Goal: Task Accomplishment & Management: Complete application form

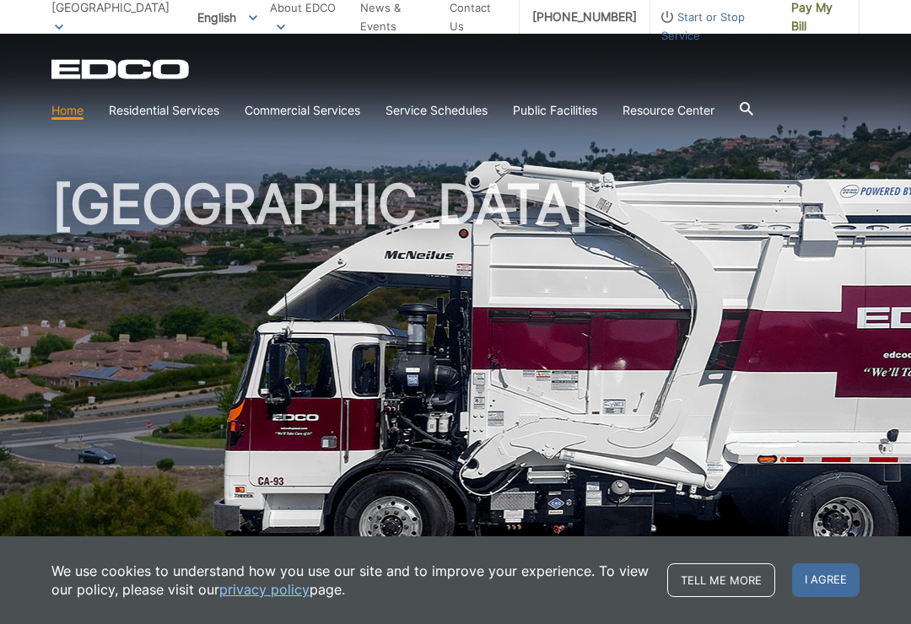
click at [669, 29] on span "Start or Stop Service" at bounding box center [714, 26] width 128 height 37
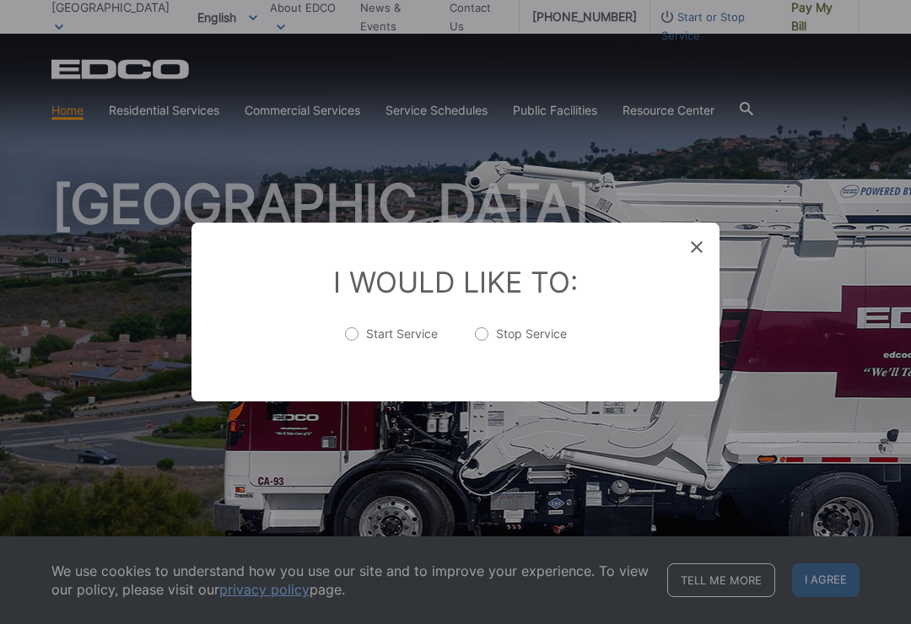
click at [479, 336] on label "Stop Service" at bounding box center [521, 342] width 92 height 34
radio input "true"
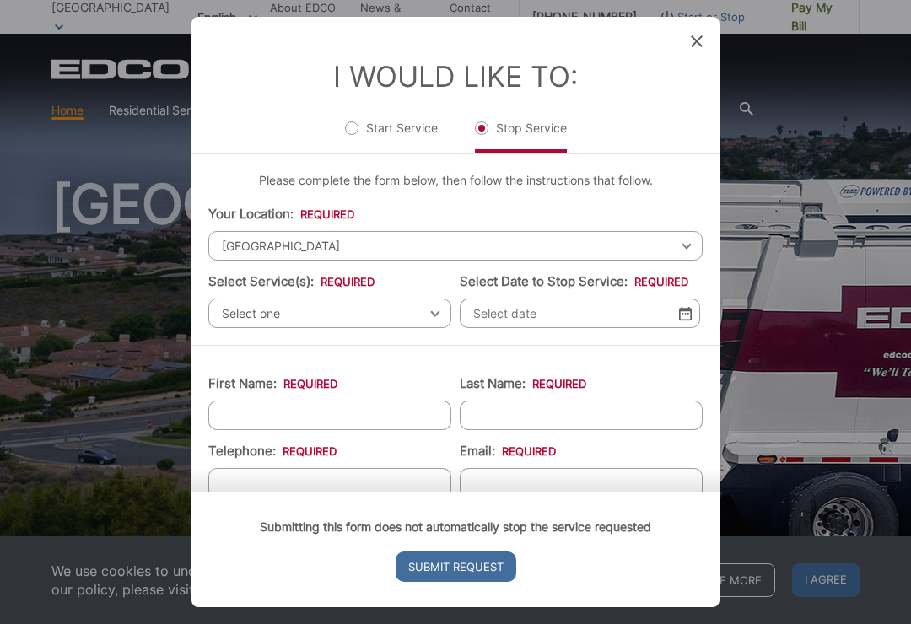
click at [422, 315] on span "Select one" at bounding box center [329, 313] width 243 height 30
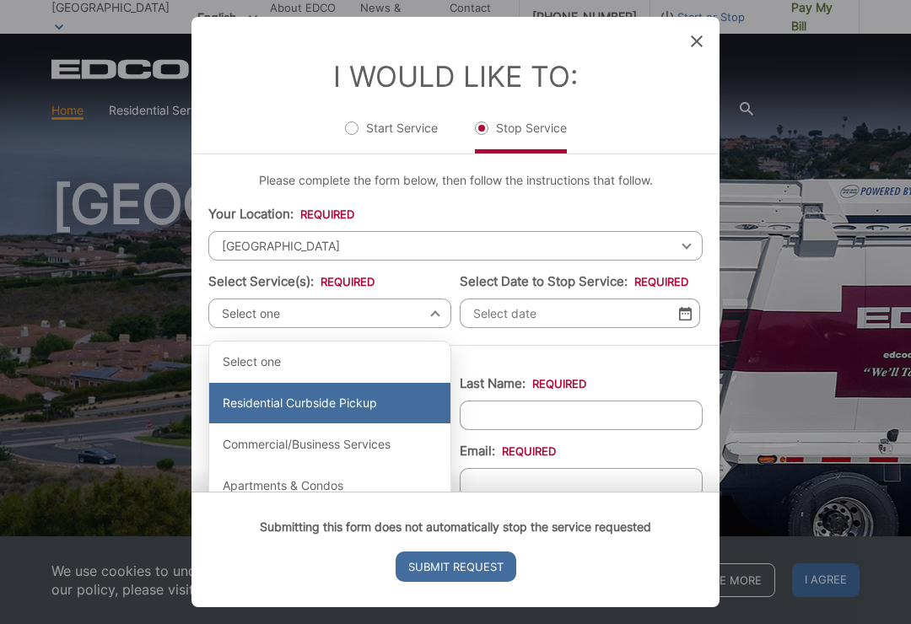
click at [240, 408] on div "Residential Curbside Pickup" at bounding box center [329, 403] width 241 height 40
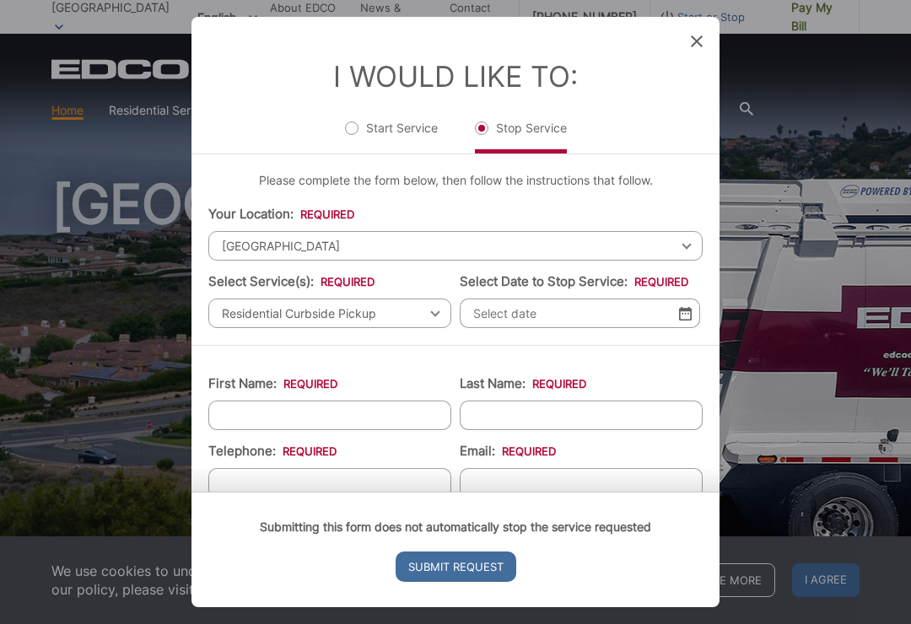
click at [511, 317] on input "Select Date to Stop Service: *" at bounding box center [580, 313] width 240 height 30
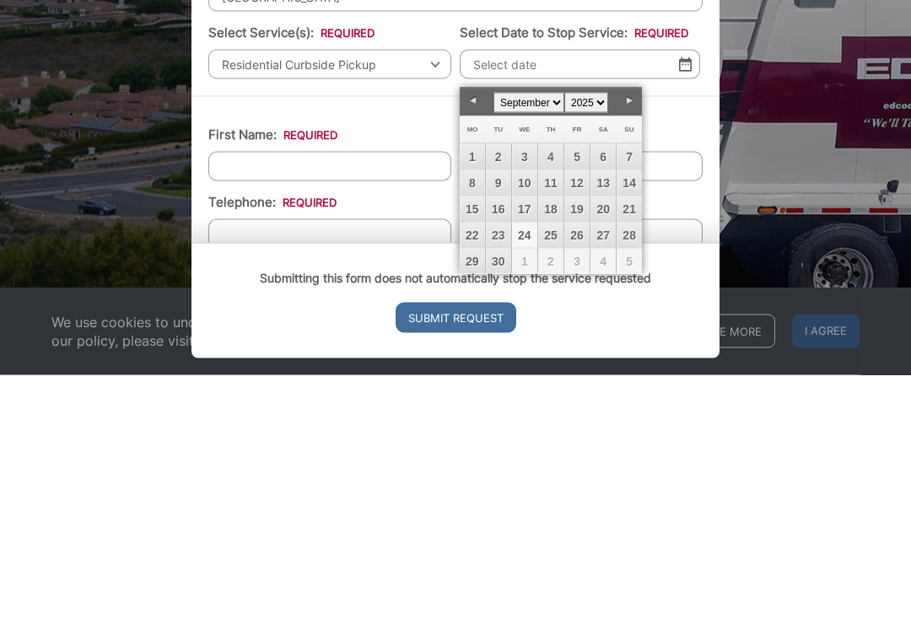
click at [504, 471] on link "23" at bounding box center [498, 483] width 25 height 25
type input "09/23/2025"
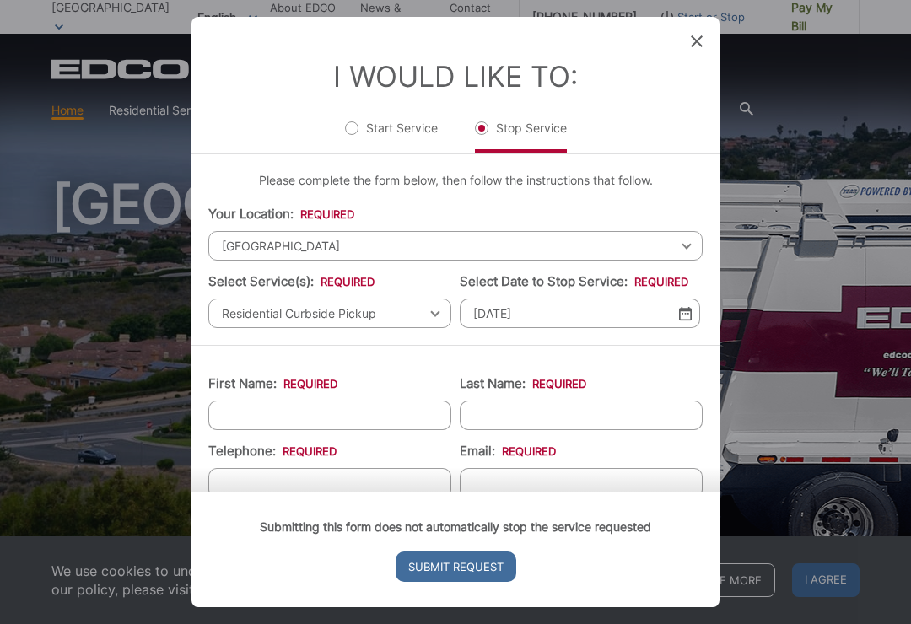
click at [774, 95] on div "Entry Status None In Progress Completed None None In Progress Completed I Would…" at bounding box center [455, 312] width 911 height 624
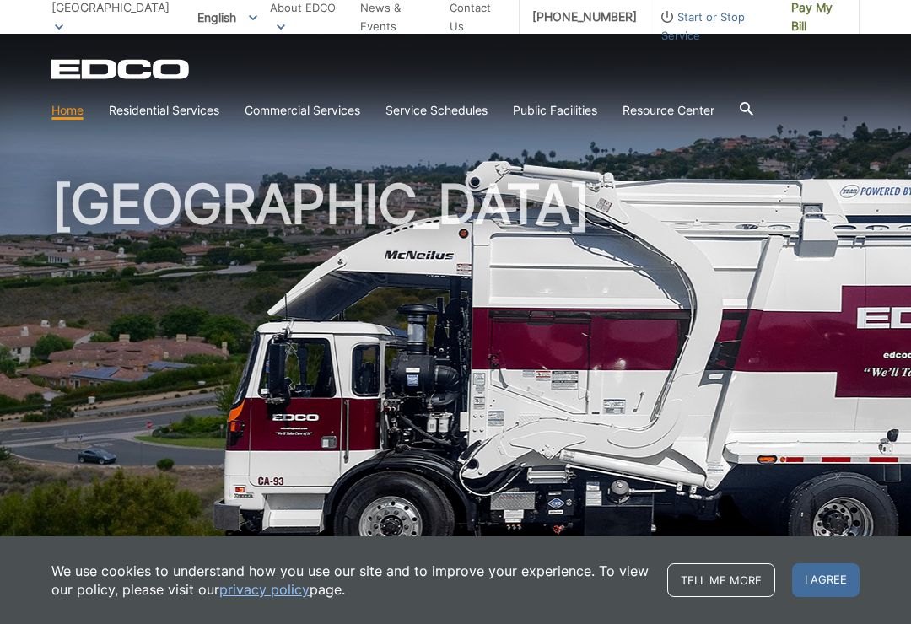
click at [750, 115] on icon at bounding box center [745, 108] width 13 height 13
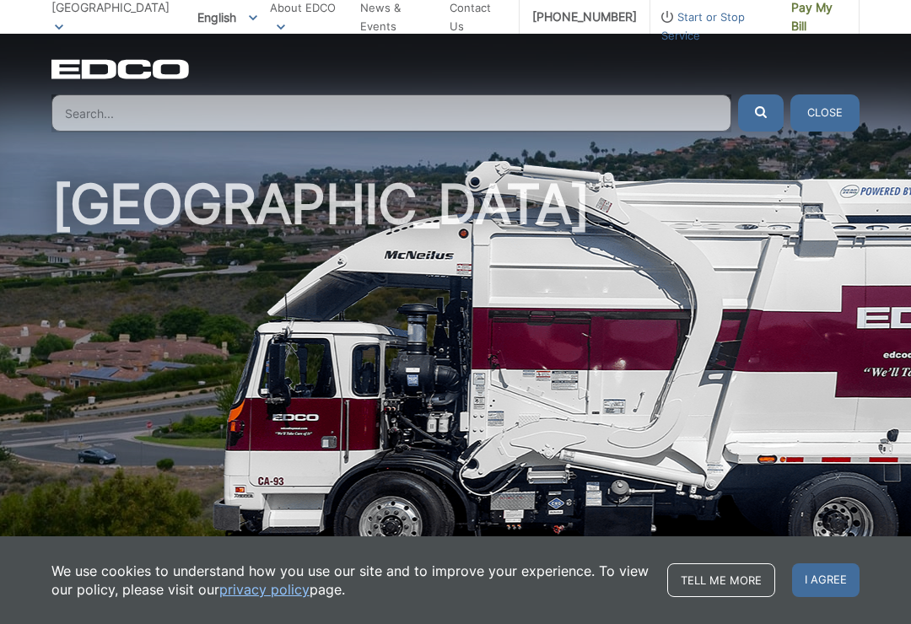
click at [740, 589] on link "Tell me more" at bounding box center [721, 580] width 108 height 34
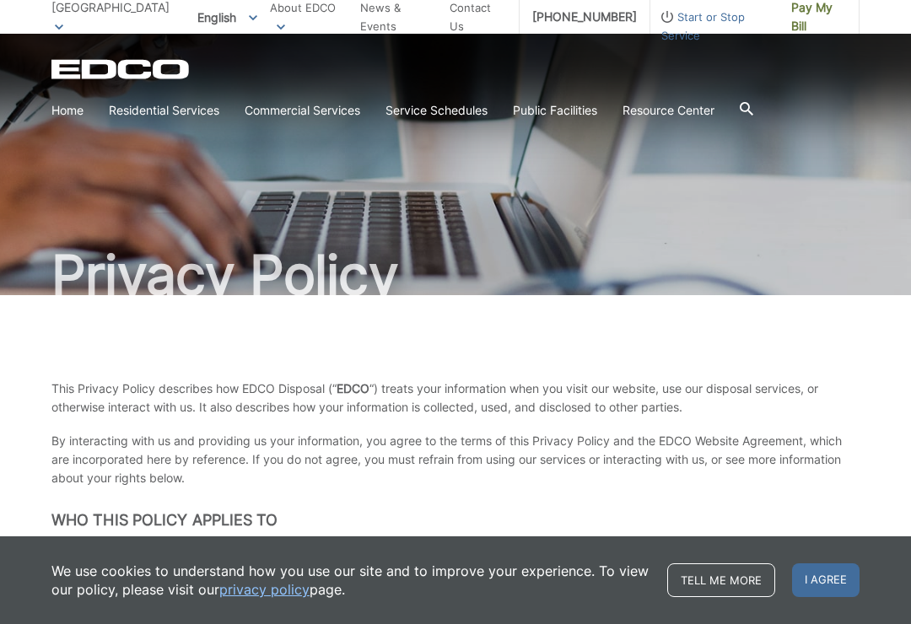
click at [711, 570] on link "Tell me more" at bounding box center [721, 580] width 108 height 34
click at [699, 572] on link "Tell me more" at bounding box center [721, 580] width 108 height 34
click at [820, 586] on span "I agree" at bounding box center [825, 580] width 67 height 34
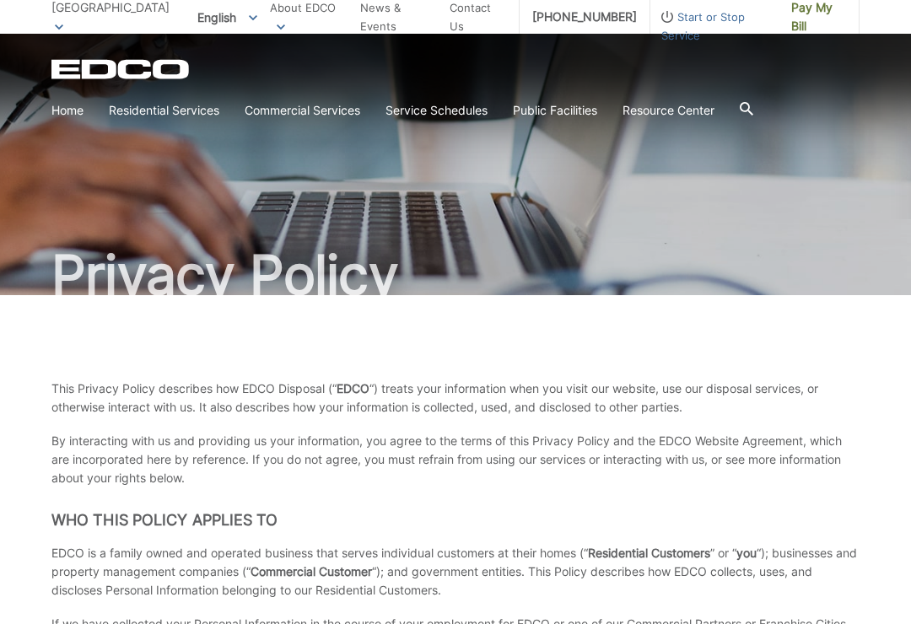
click at [685, 23] on span "Start or Stop Service" at bounding box center [714, 26] width 128 height 37
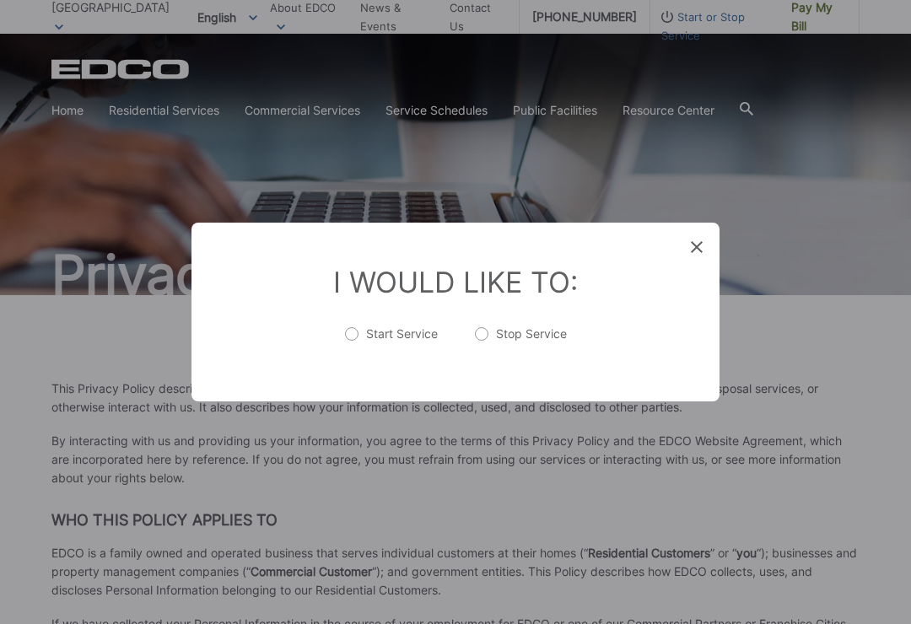
click at [484, 333] on label "Stop Service" at bounding box center [521, 342] width 92 height 34
radio input "true"
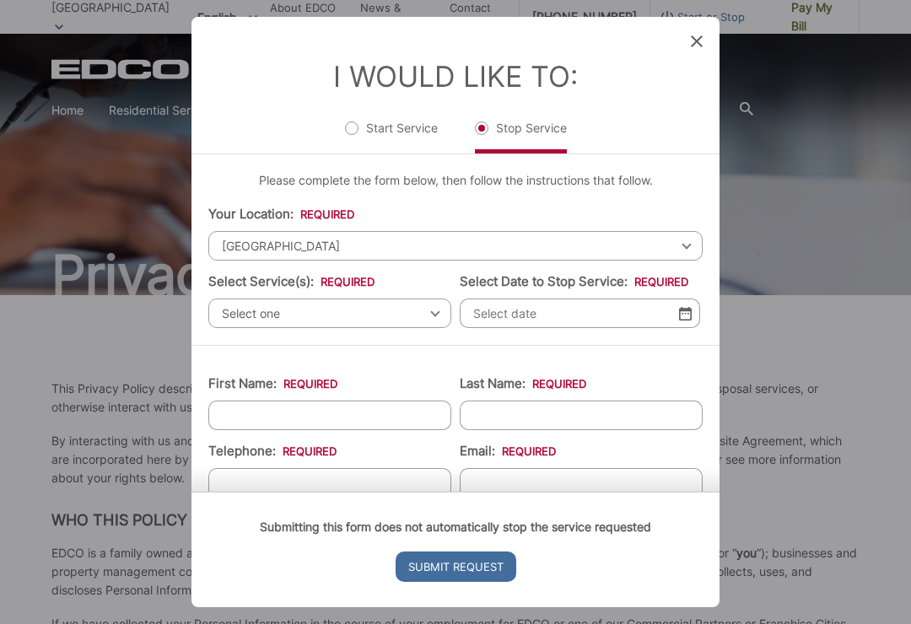
click at [430, 301] on span "Select one" at bounding box center [329, 313] width 243 height 30
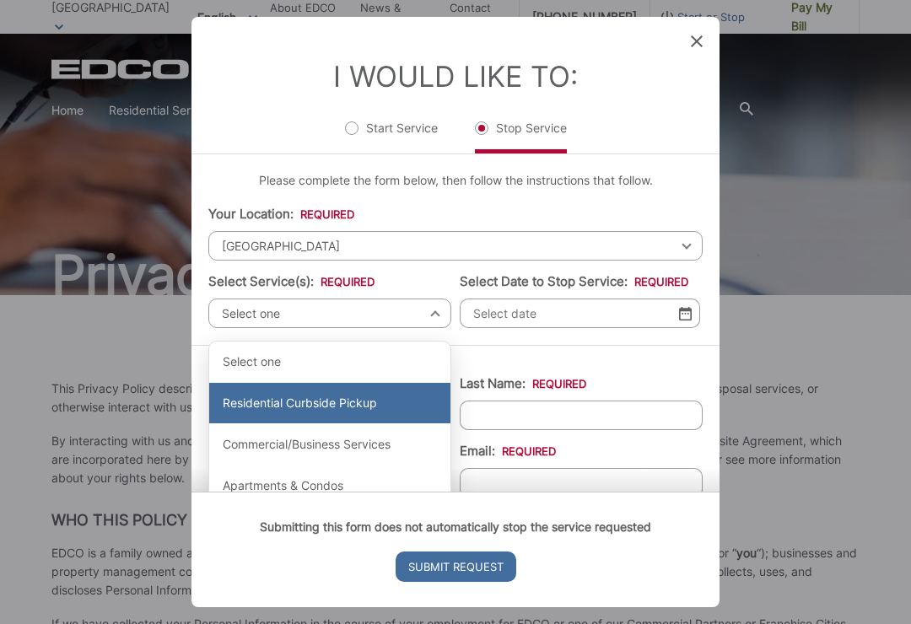
click at [277, 396] on div "Residential Curbside Pickup" at bounding box center [329, 403] width 241 height 40
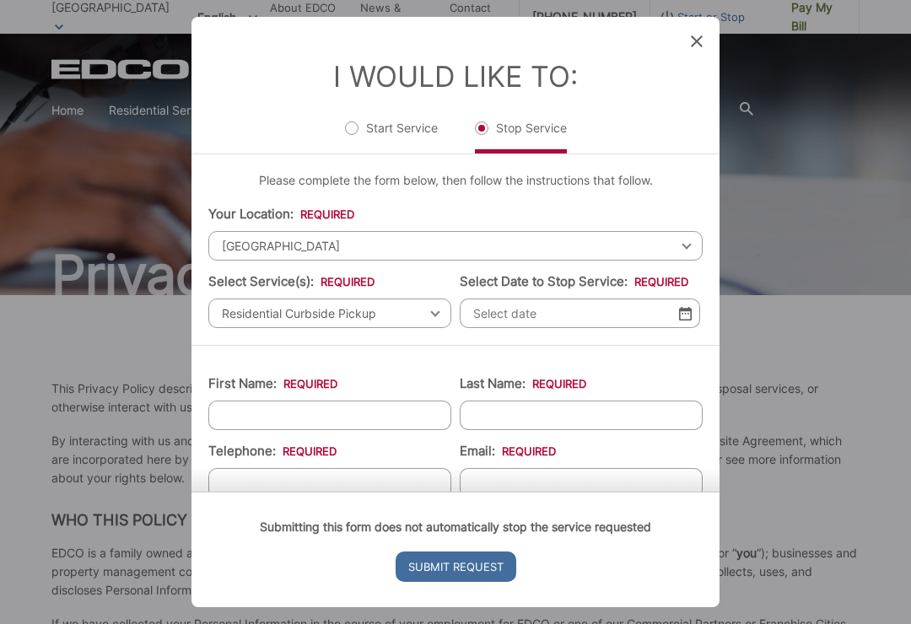
click at [682, 320] on img at bounding box center [685, 313] width 13 height 14
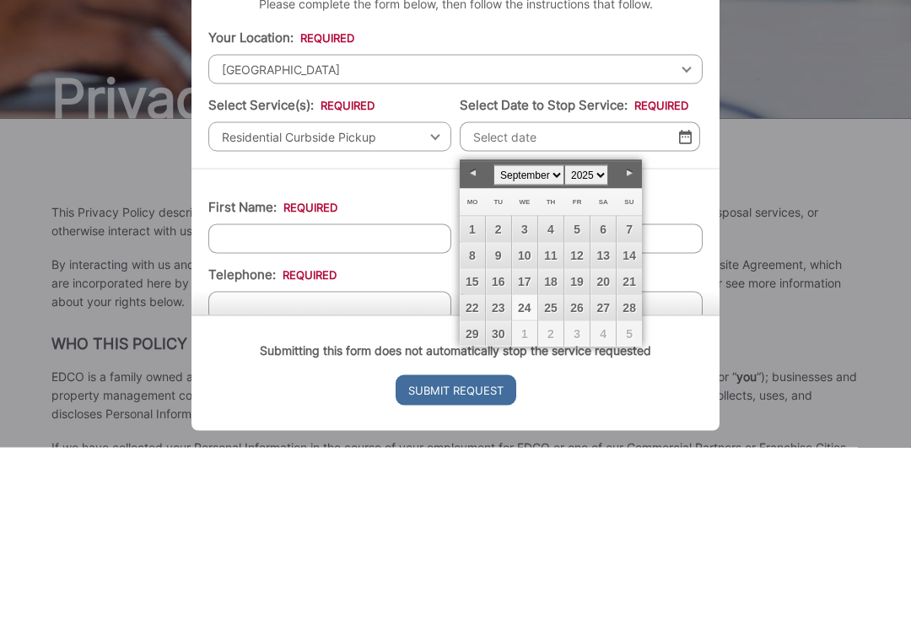
scroll to position [177, 0]
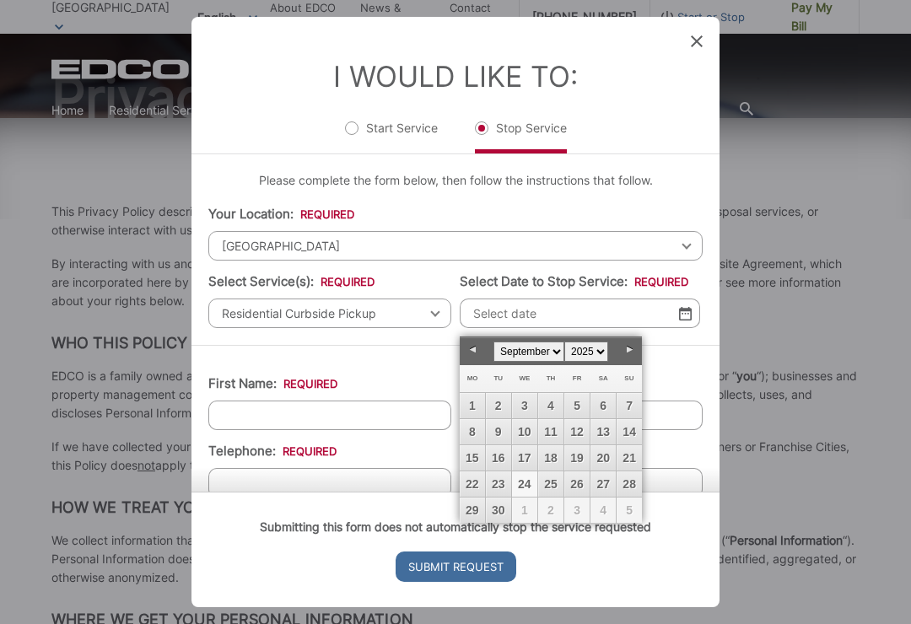
click at [630, 486] on link "28" at bounding box center [628, 483] width 25 height 25
type input "09/28/2025"
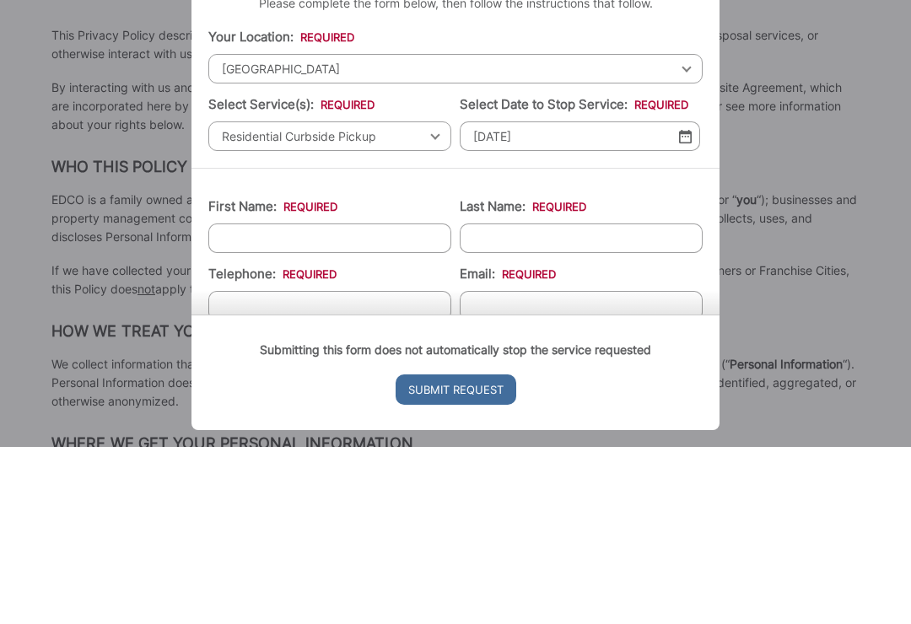
click at [302, 400] on input "First Name: *" at bounding box center [329, 415] width 243 height 30
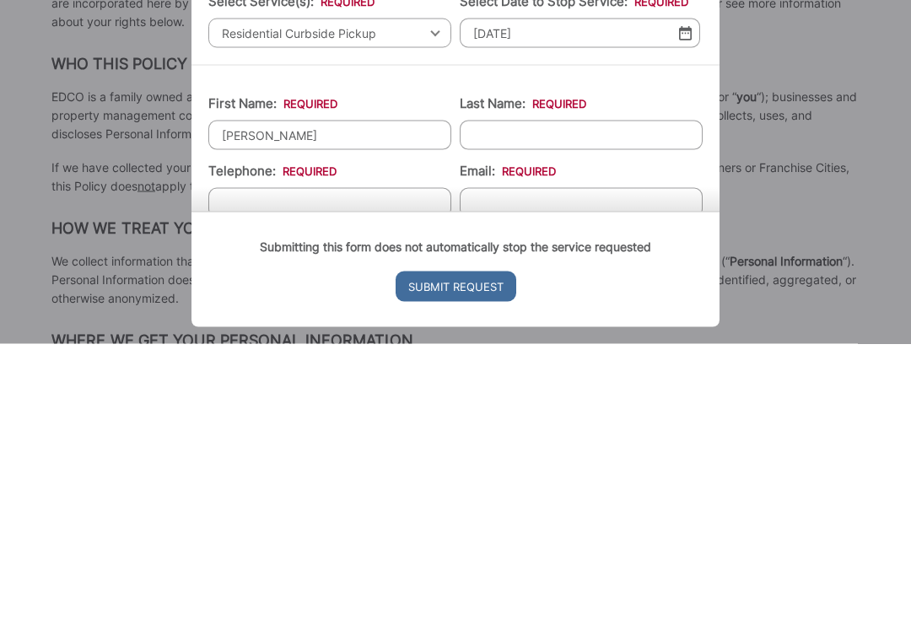
type input "George"
click at [497, 400] on input "Last Name: *" at bounding box center [581, 415] width 243 height 30
type input "Widding"
click at [266, 468] on input "Telephone: *" at bounding box center [329, 483] width 243 height 30
type input "(310) 266-1754"
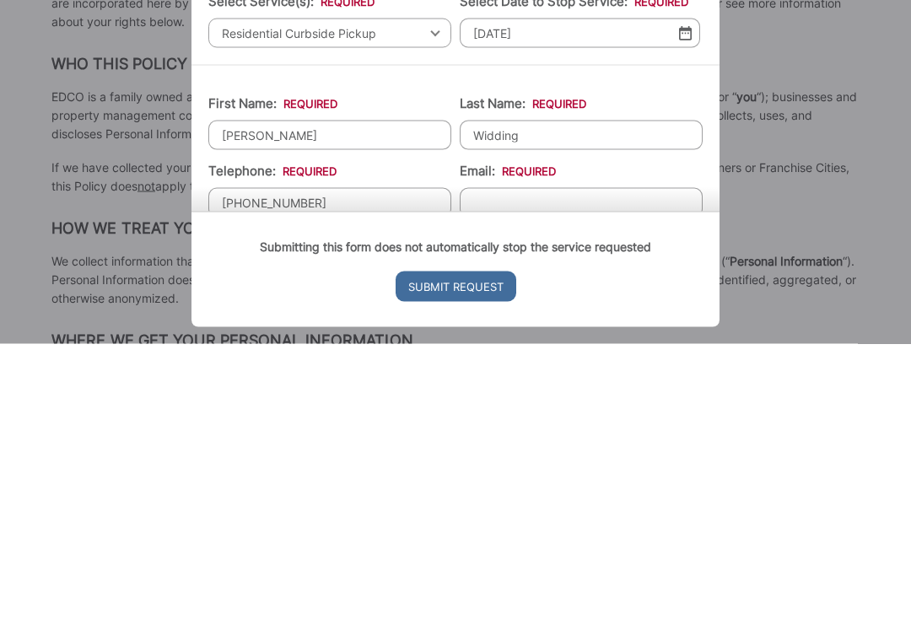
click at [499, 492] on div "Submitting this form does not automatically stop the service requested Submit R…" at bounding box center [455, 550] width 528 height 116
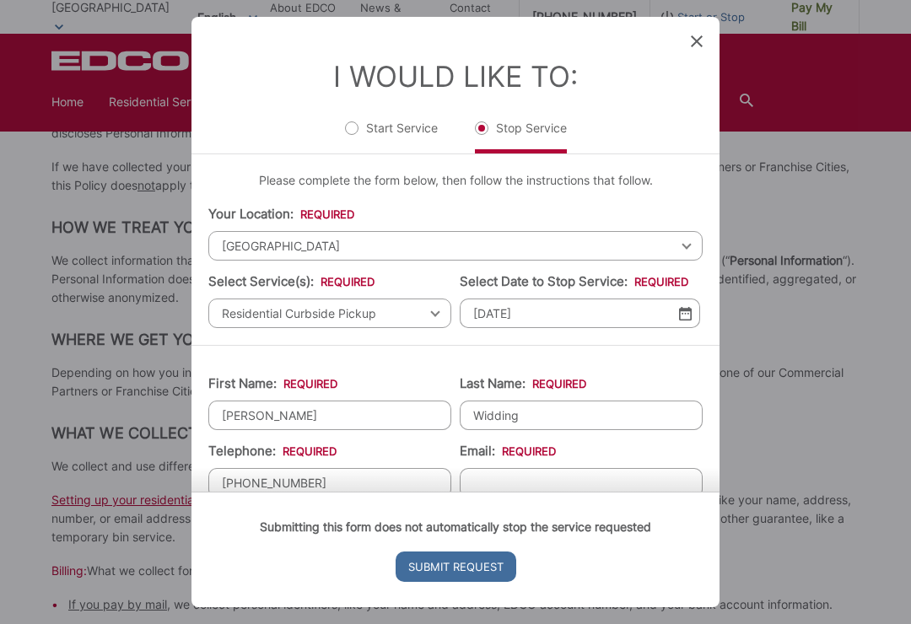
click at [587, 478] on input "Email: *" at bounding box center [581, 483] width 243 height 30
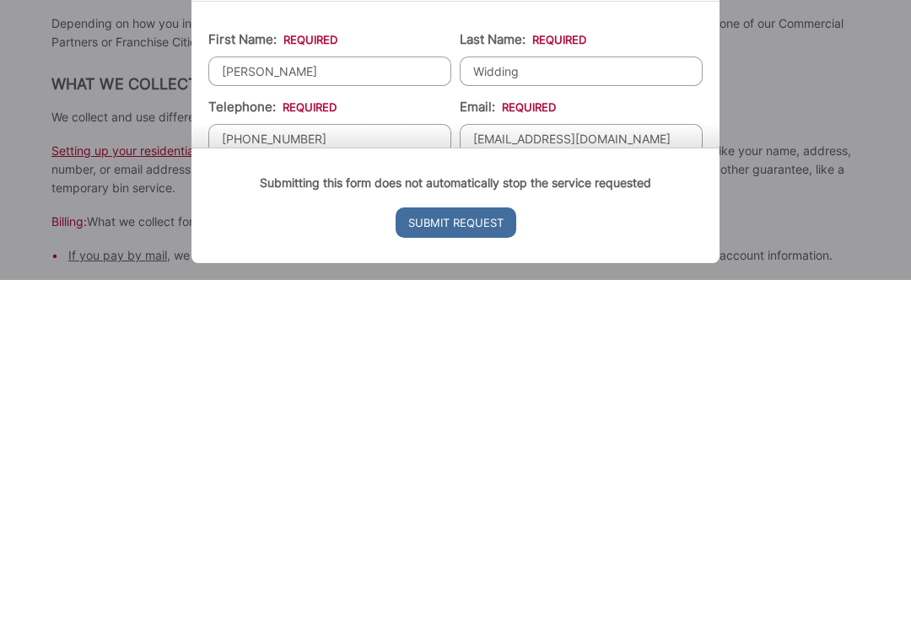
type input "nvanvolkom@sbcglobal.net"
click at [776, 206] on div "Entry Status None In Progress Completed None None In Progress Completed I Would…" at bounding box center [455, 312] width 911 height 624
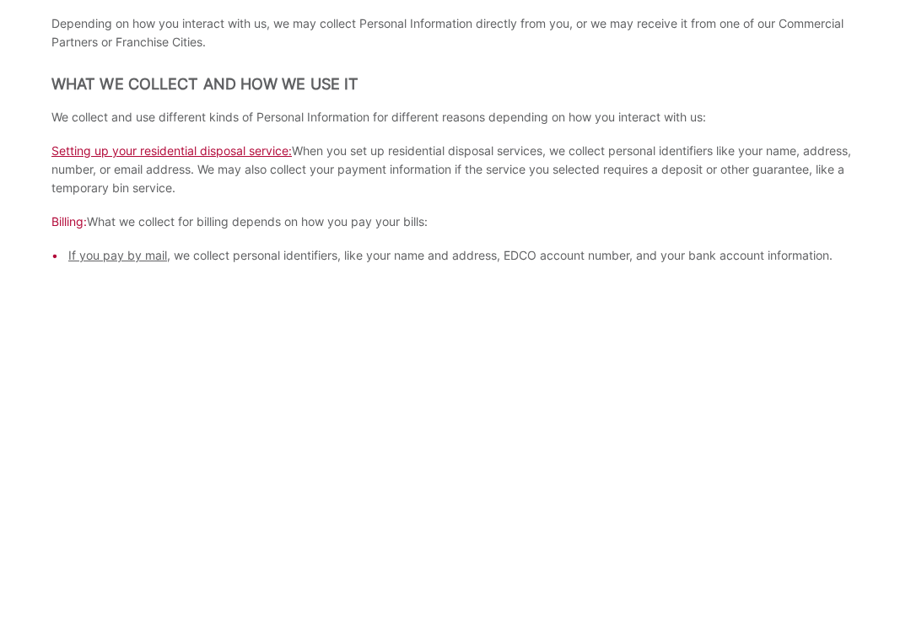
scroll to position [0, 0]
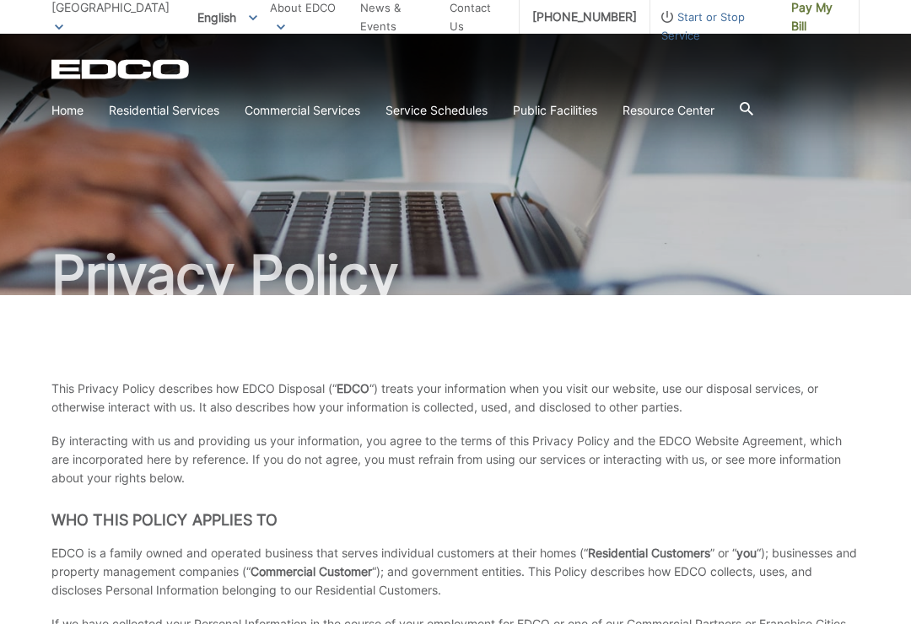
click at [683, 24] on span "Start or Stop Service" at bounding box center [714, 26] width 128 height 37
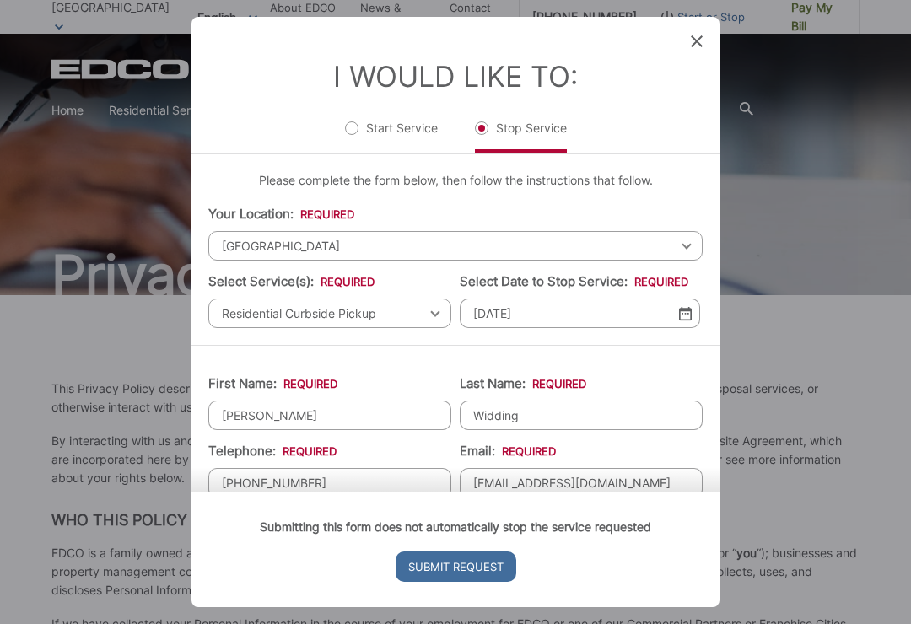
click at [451, 579] on input "Submit Request" at bounding box center [455, 566] width 121 height 30
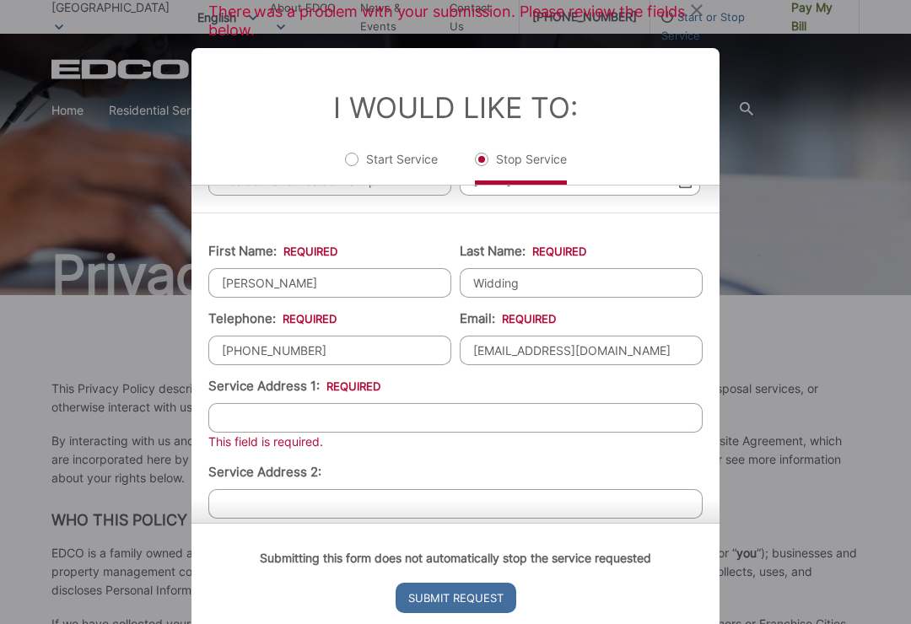
scroll to position [175, 0]
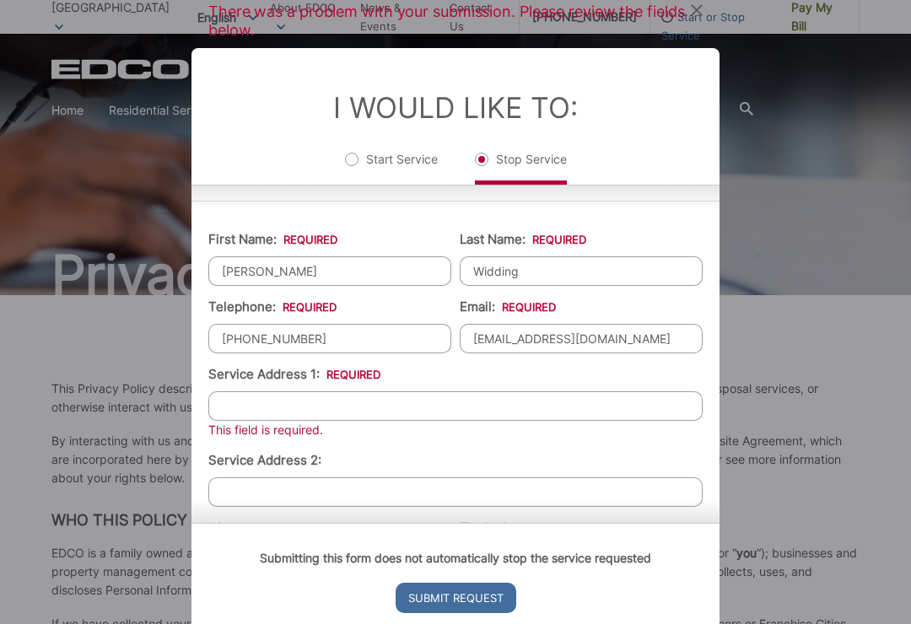
click at [255, 411] on input "Service Address 1: *" at bounding box center [455, 406] width 494 height 30
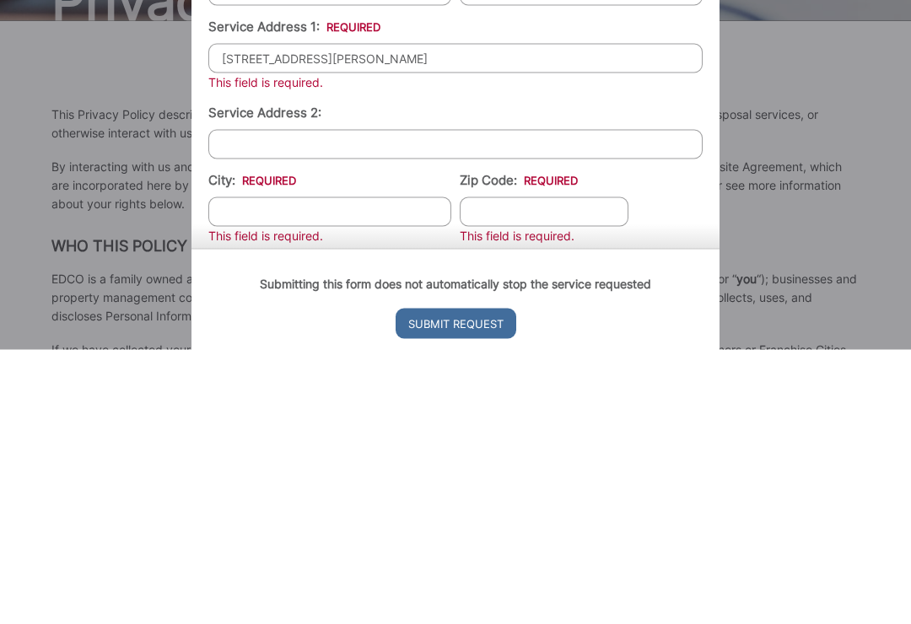
scroll to position [250, 0]
type input "2446 Rue le Charlene"
click at [241, 470] on input "City: *" at bounding box center [329, 485] width 243 height 30
type input "[GEOGRAPHIC_DATA]"
click at [519, 470] on input "Zip Code: *" at bounding box center [544, 485] width 169 height 30
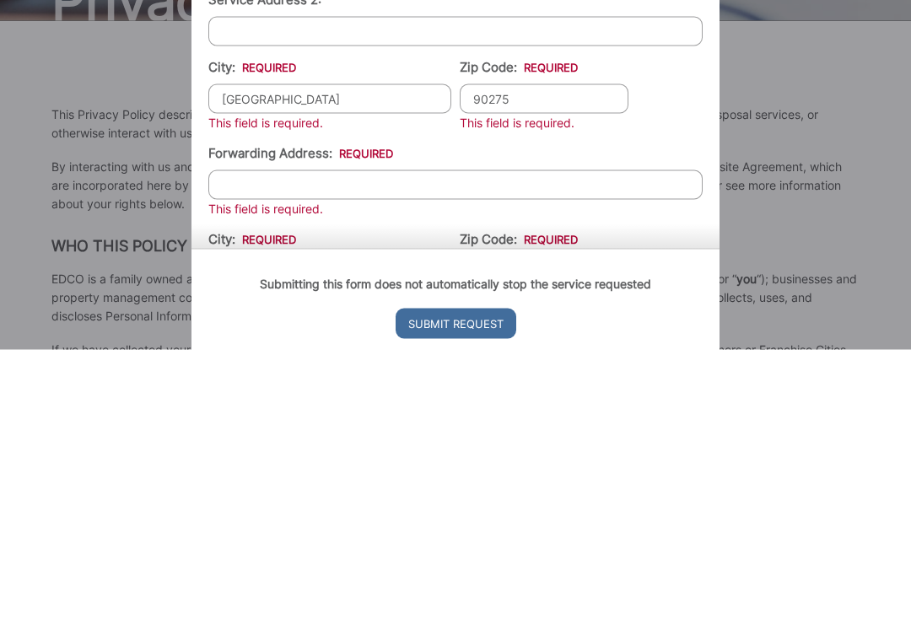
scroll to position [370, 0]
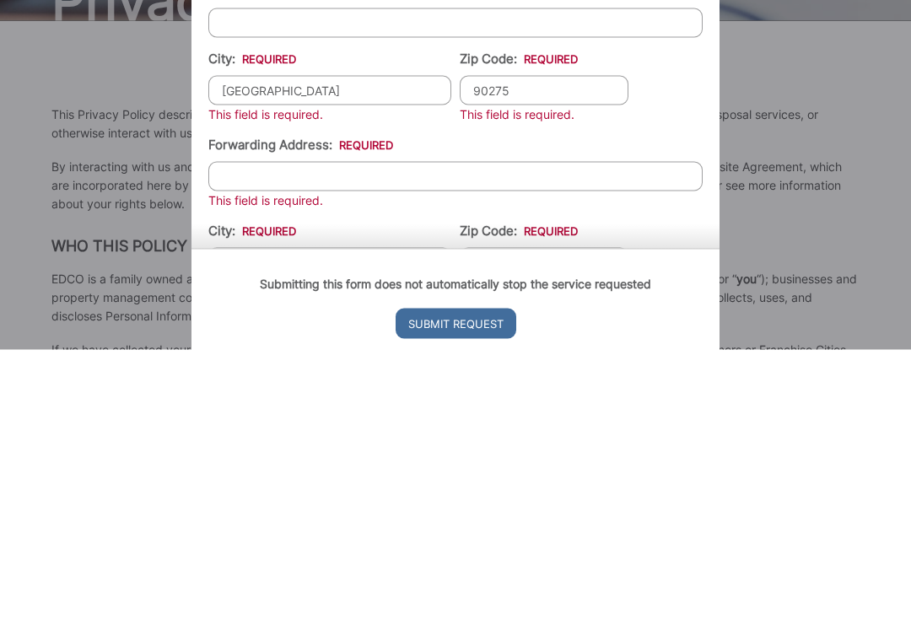
type input "90275"
click at [253, 436] on input "Forwarding Address: *" at bounding box center [455, 451] width 494 height 30
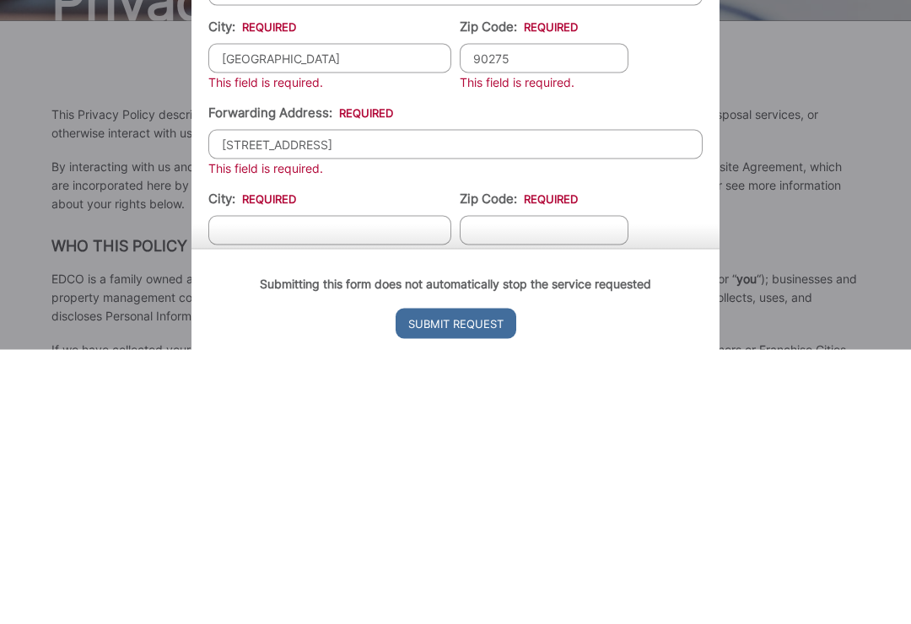
scroll to position [408, 0]
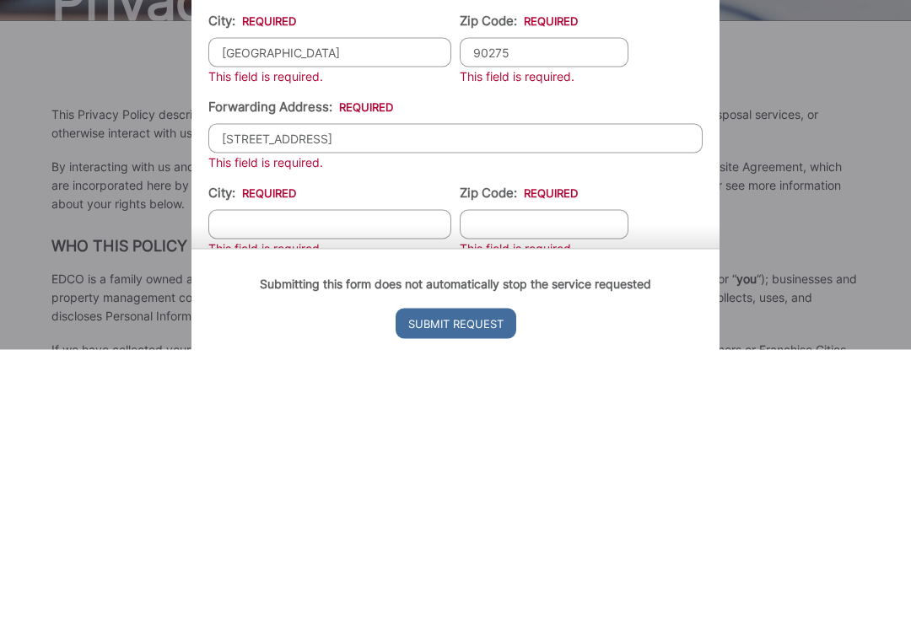
type input "5672 N Dakota Drive"
click at [325, 523] on div "Submitting this form does not automatically stop the service requested Submit R…" at bounding box center [455, 581] width 528 height 116
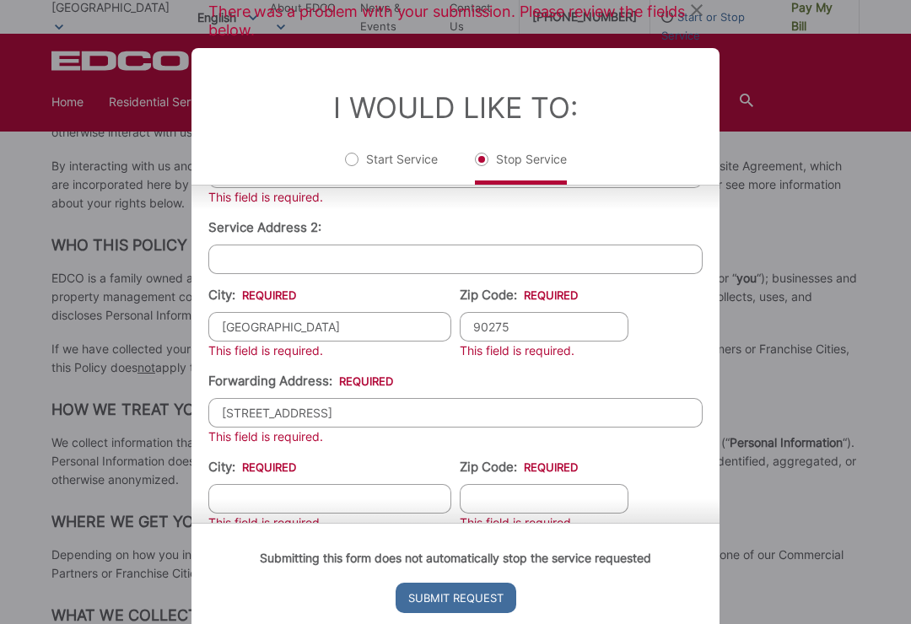
click at [251, 509] on input "City: *" at bounding box center [329, 499] width 243 height 30
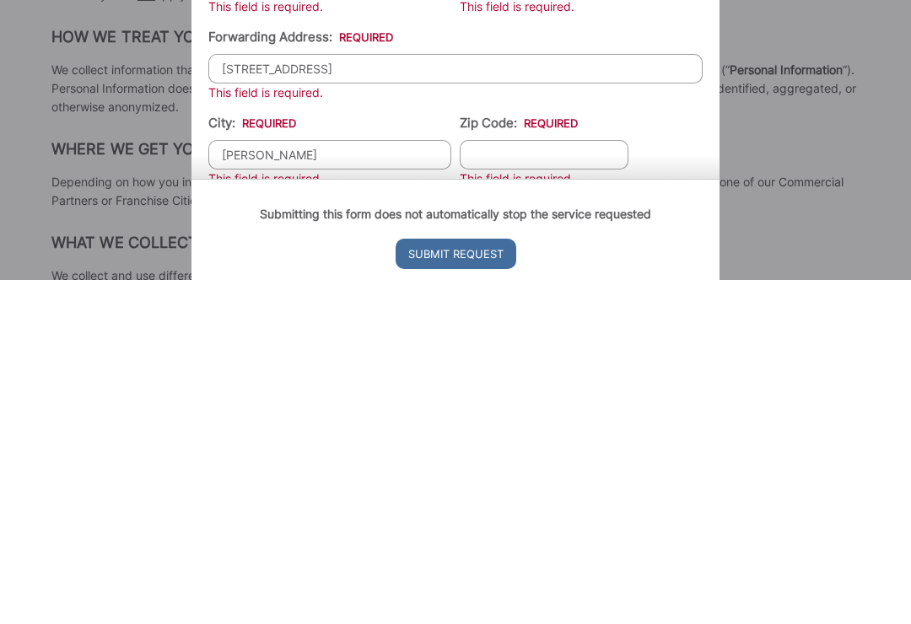
type input "Eloy"
click at [489, 523] on div "Submitting this form does not automatically stop the service requested Submit R…" at bounding box center [455, 581] width 528 height 116
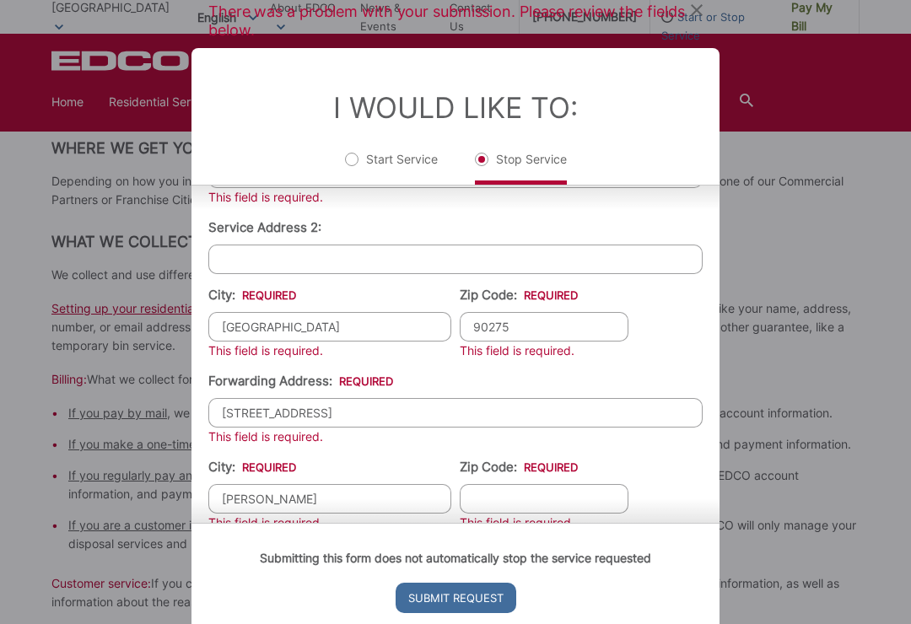
click at [513, 509] on input "Zip Code: *" at bounding box center [544, 499] width 169 height 30
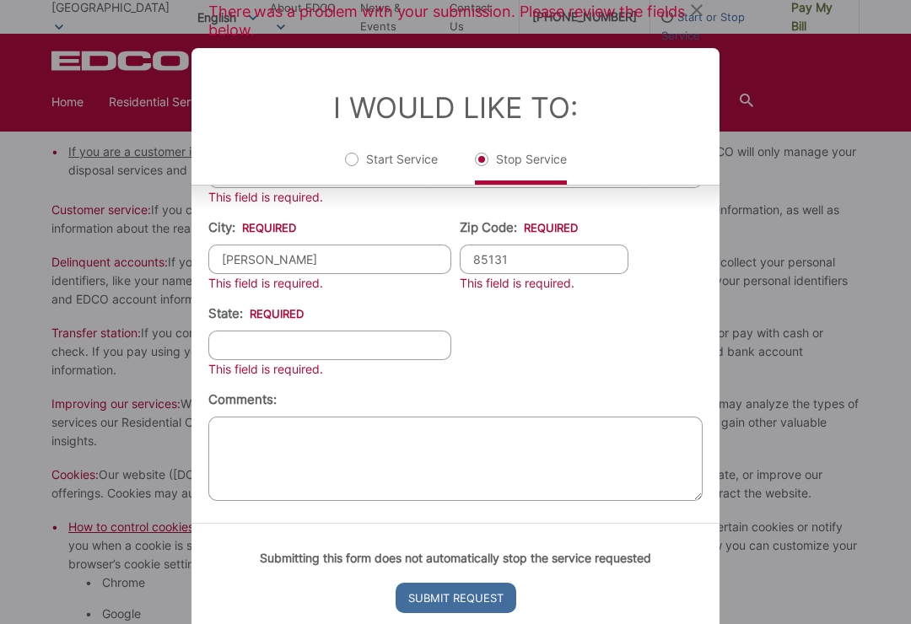
scroll to position [651, 0]
type input "85131"
click at [241, 357] on input "State: *" at bounding box center [329, 346] width 243 height 30
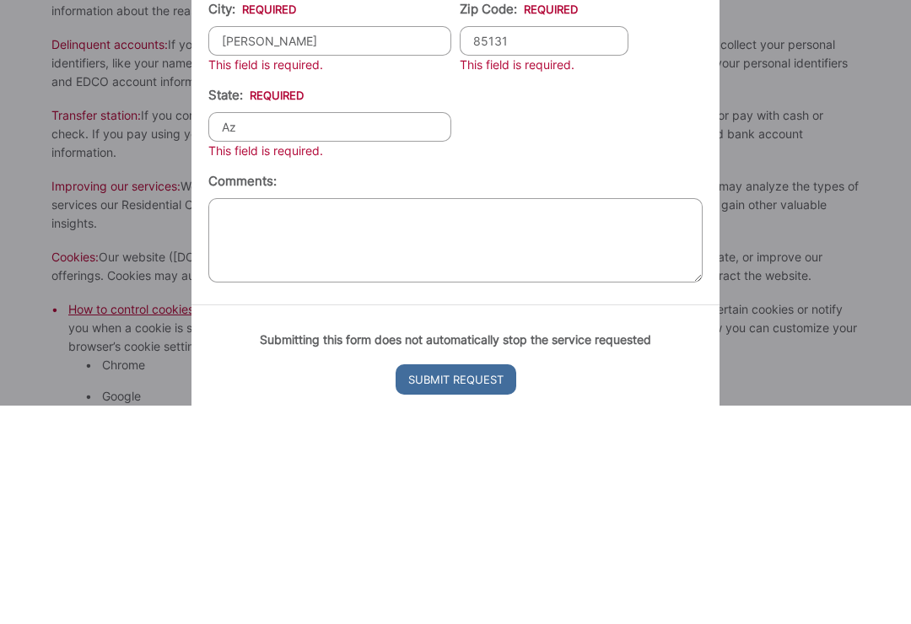
type input "Az"
click at [243, 417] on textarea "Comments:" at bounding box center [455, 459] width 494 height 84
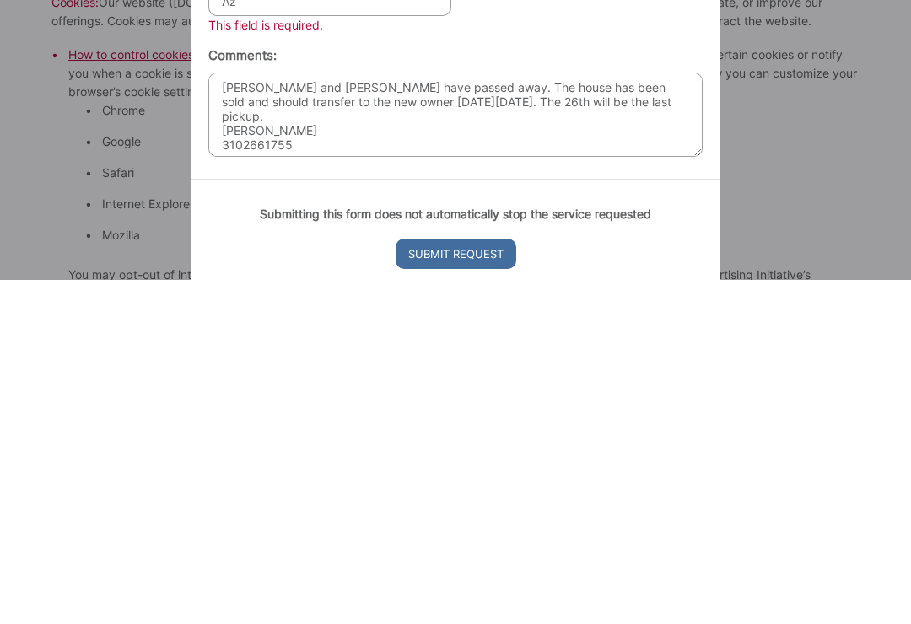
scroll to position [0, 0]
type textarea "George and Agnes Widding have passed away. The house has been sold and should t…"
click at [475, 583] on input "Submit Request" at bounding box center [455, 598] width 121 height 30
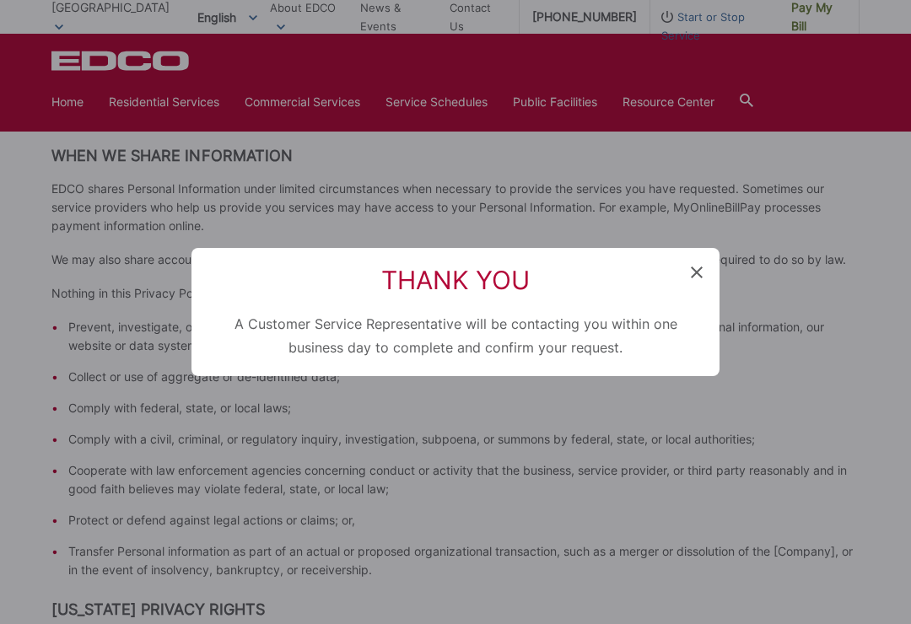
scroll to position [17, 7]
click at [685, 286] on h2 "Thank You" at bounding box center [455, 280] width 494 height 30
click at [701, 278] on icon at bounding box center [697, 272] width 12 height 12
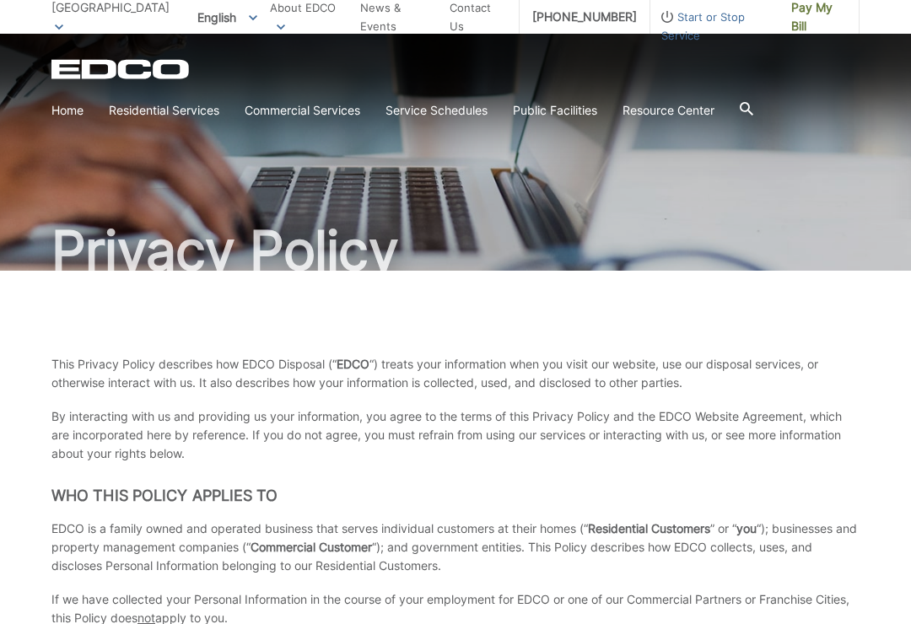
scroll to position [26, 0]
